Goal: Find specific page/section

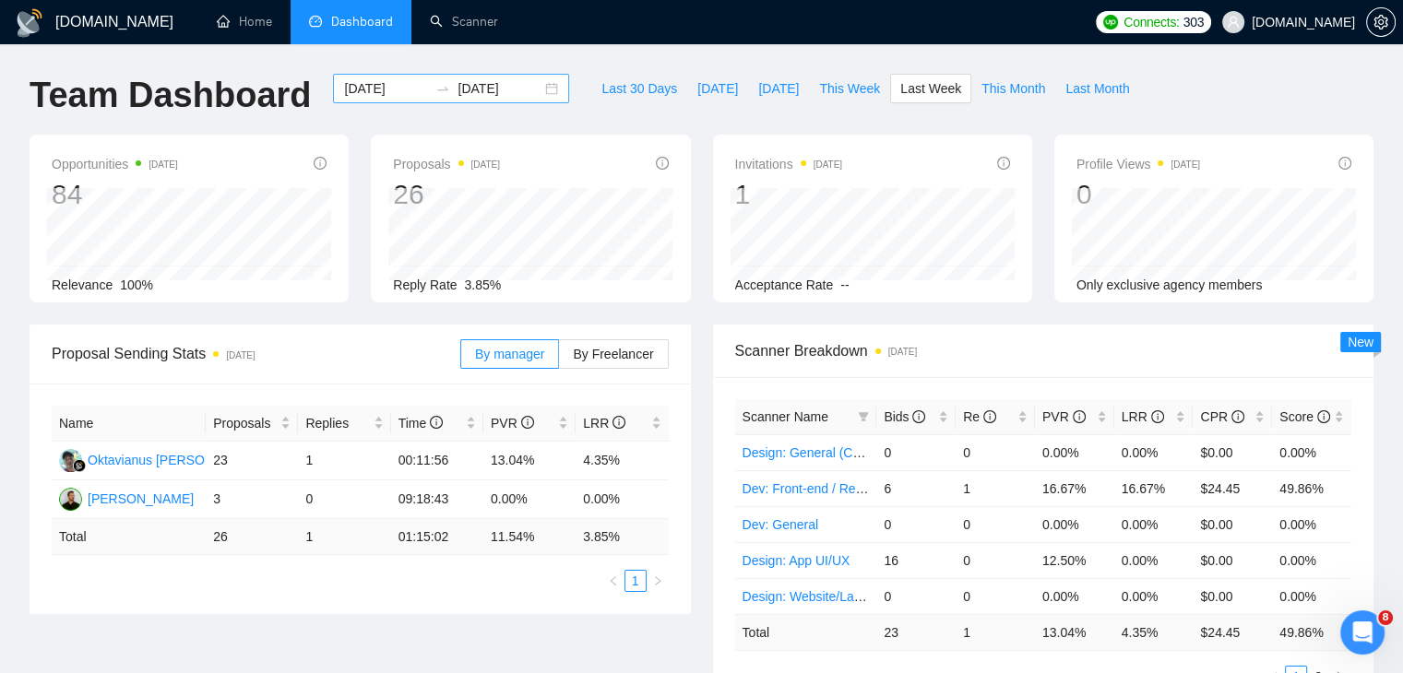
click at [536, 99] on div "2025-09-01 2025-09-07" at bounding box center [451, 89] width 236 height 30
click at [916, 84] on span "Last Week" at bounding box center [930, 88] width 61 height 20
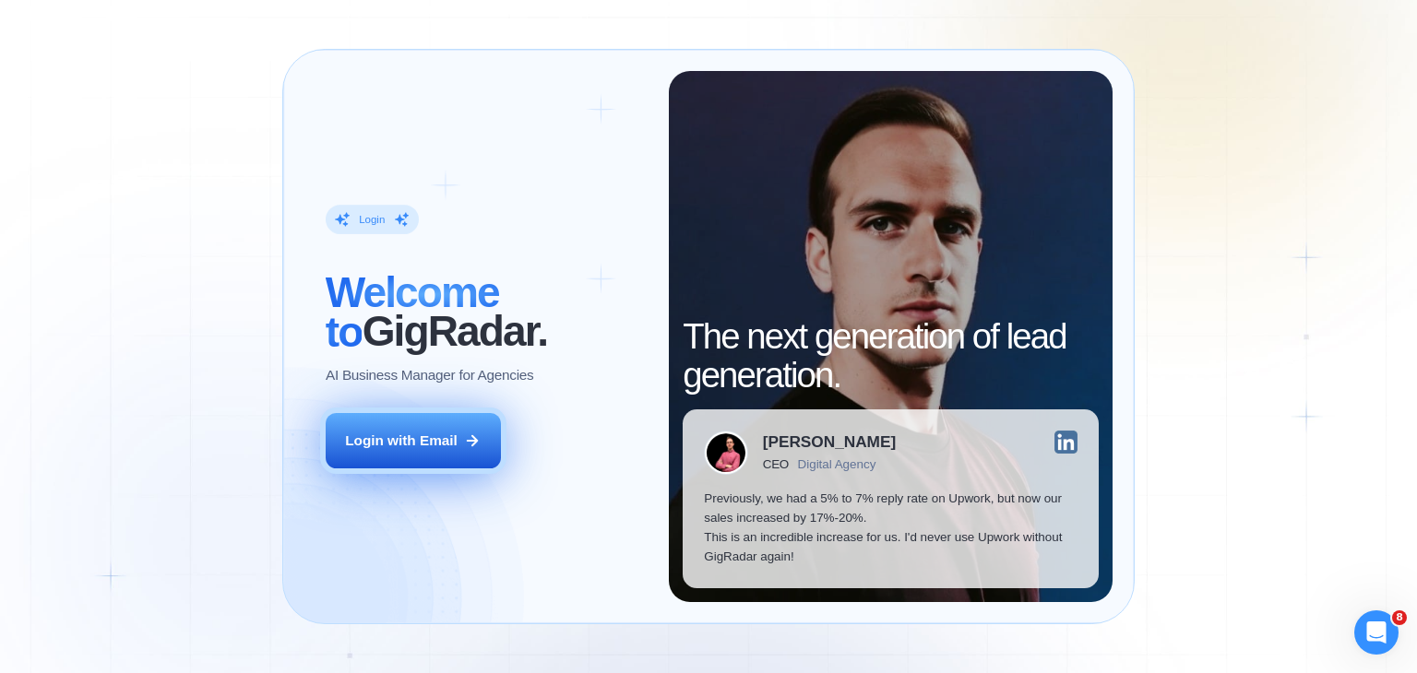
click at [411, 453] on button "Login with Email" at bounding box center [413, 440] width 175 height 55
